Goal: Check status: Check status

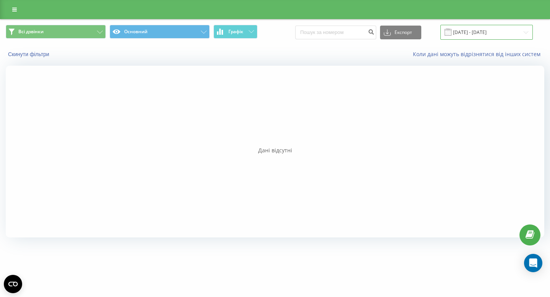
click at [494, 32] on input "[DATE] - [DATE]" at bounding box center [486, 32] width 92 height 15
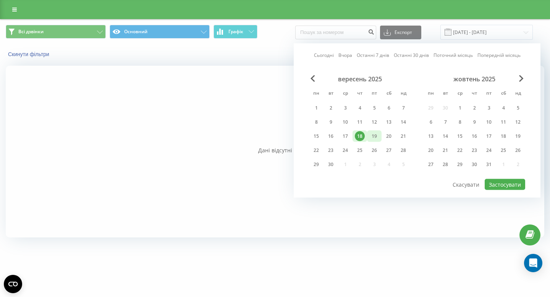
click at [374, 138] on div "19" at bounding box center [374, 136] width 10 height 10
click at [495, 184] on button "Застосувати" at bounding box center [505, 184] width 40 height 11
type input "[DATE] - [DATE]"
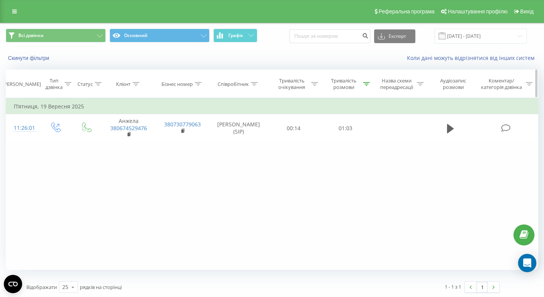
click at [366, 84] on icon at bounding box center [366, 84] width 7 height 4
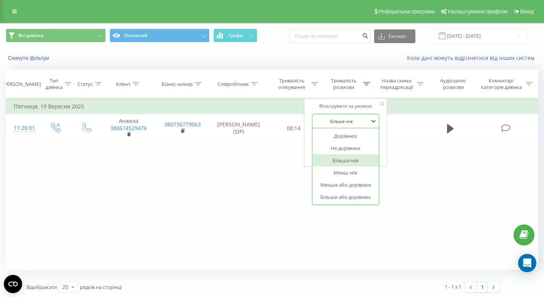
click at [364, 119] on div at bounding box center [342, 121] width 54 height 7
click at [357, 147] on div "Не дорівнює" at bounding box center [346, 148] width 66 height 12
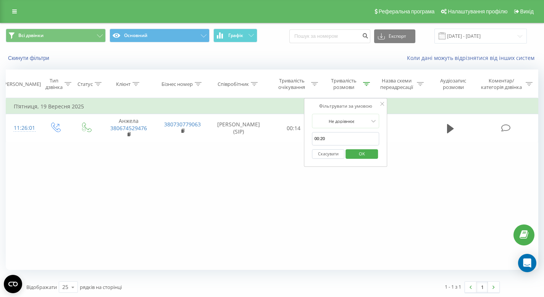
click at [359, 151] on span "OK" at bounding box center [361, 154] width 21 height 12
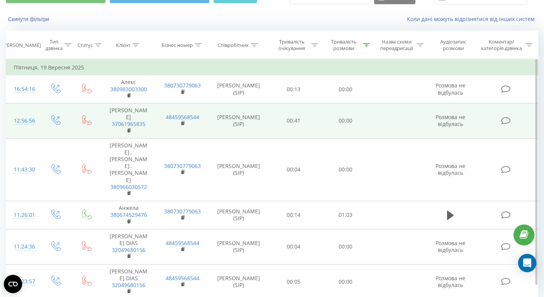
scroll to position [56, 0]
